Goal: Information Seeking & Learning: Compare options

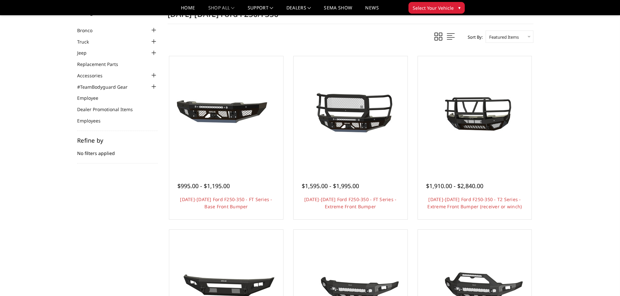
scroll to position [130, 0]
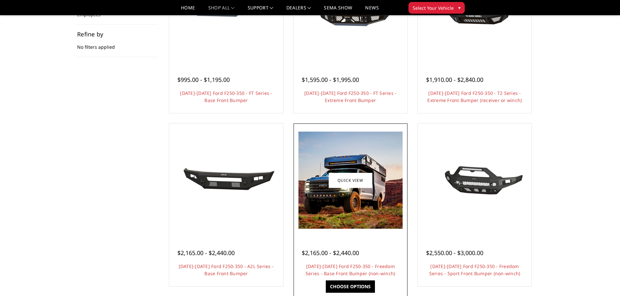
click at [364, 206] on img at bounding box center [350, 180] width 104 height 97
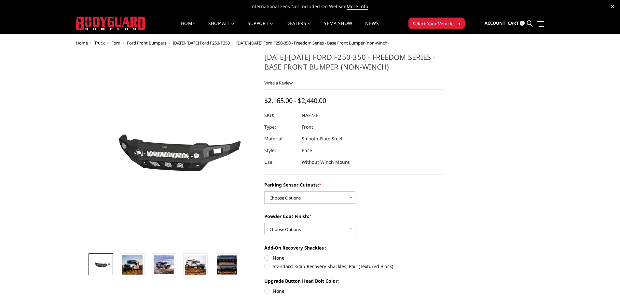
click at [190, 42] on span "[DATE]-[DATE] Ford F250/F350" at bounding box center [201, 43] width 57 height 6
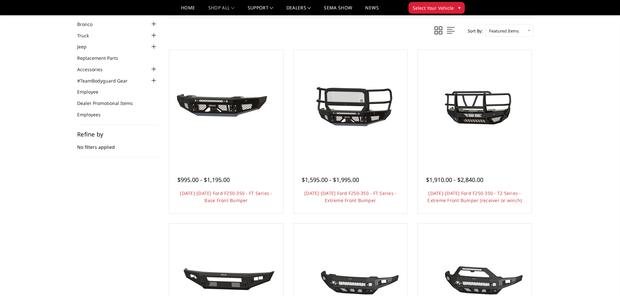
scroll to position [130, 0]
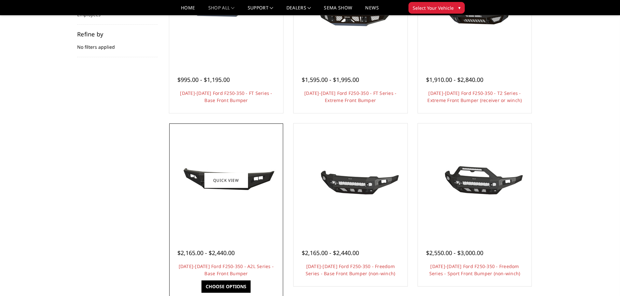
click at [215, 223] on div at bounding box center [226, 180] width 111 height 111
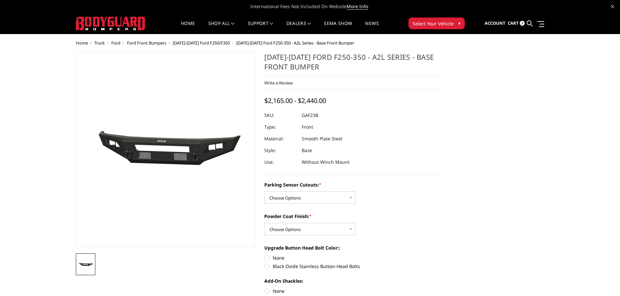
click at [190, 41] on span "[DATE]-[DATE] Ford F250/F350" at bounding box center [201, 43] width 57 height 6
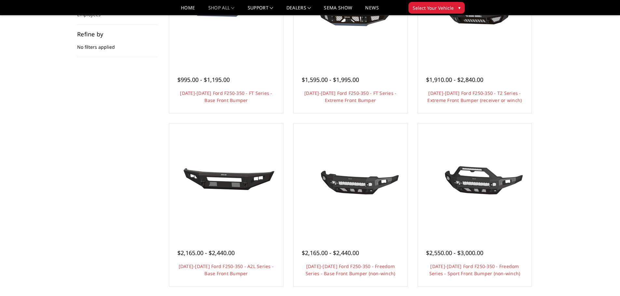
scroll to position [163, 0]
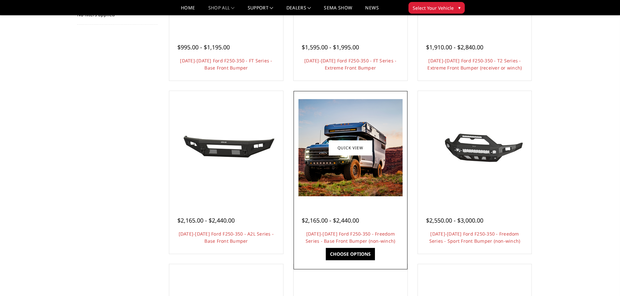
click at [345, 176] on img at bounding box center [350, 147] width 104 height 97
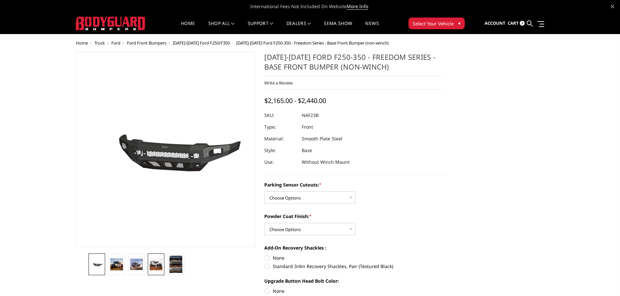
click at [155, 264] on img at bounding box center [156, 265] width 13 height 12
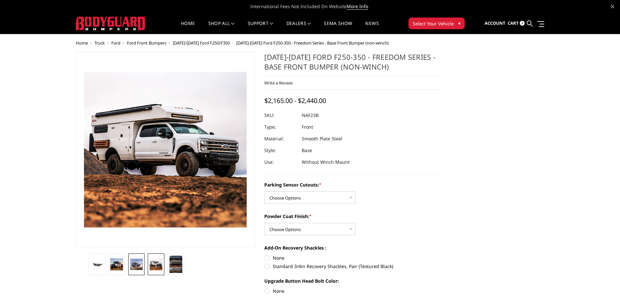
click at [138, 264] on img at bounding box center [136, 265] width 13 height 12
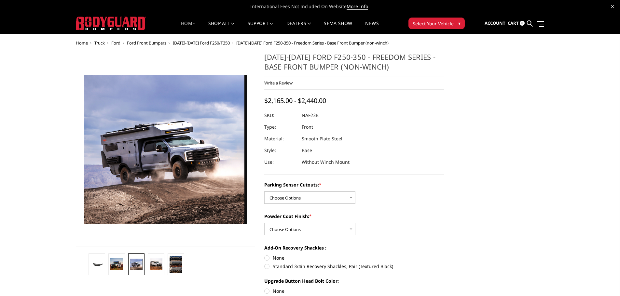
click at [189, 23] on link "Home" at bounding box center [188, 27] width 14 height 13
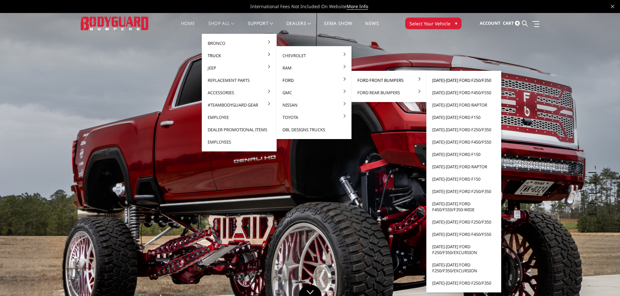
click at [448, 82] on link "[DATE]-[DATE] Ford F250/F350" at bounding box center [464, 80] width 70 height 12
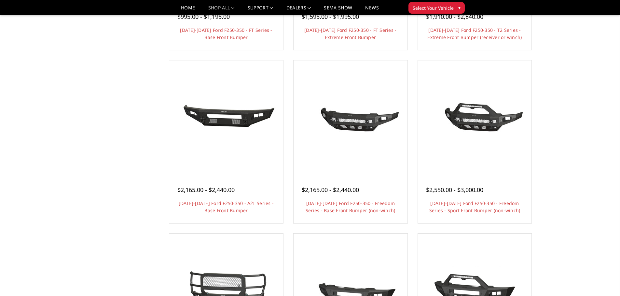
scroll to position [195, 0]
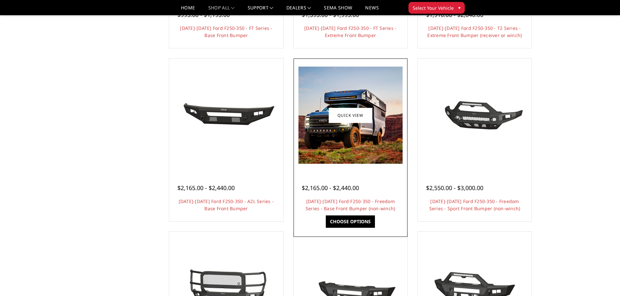
click at [350, 144] on img at bounding box center [350, 115] width 104 height 97
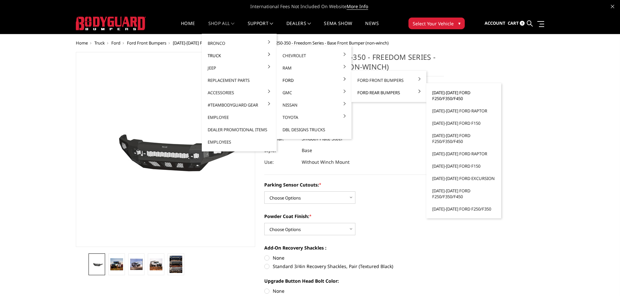
click at [447, 95] on link "[DATE]-[DATE] Ford F250/F350/F450" at bounding box center [464, 96] width 70 height 18
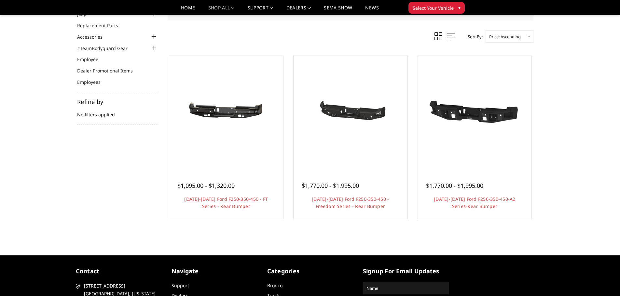
scroll to position [65, 0]
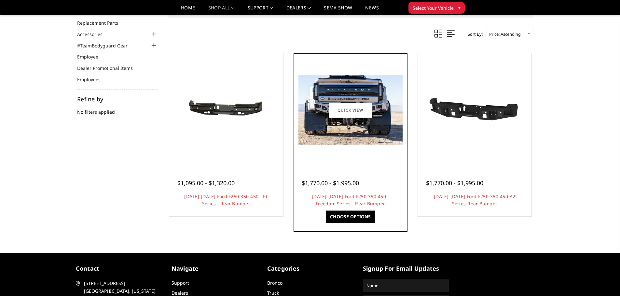
click at [342, 145] on div at bounding box center [350, 110] width 111 height 111
